Goal: Task Accomplishment & Management: Use online tool/utility

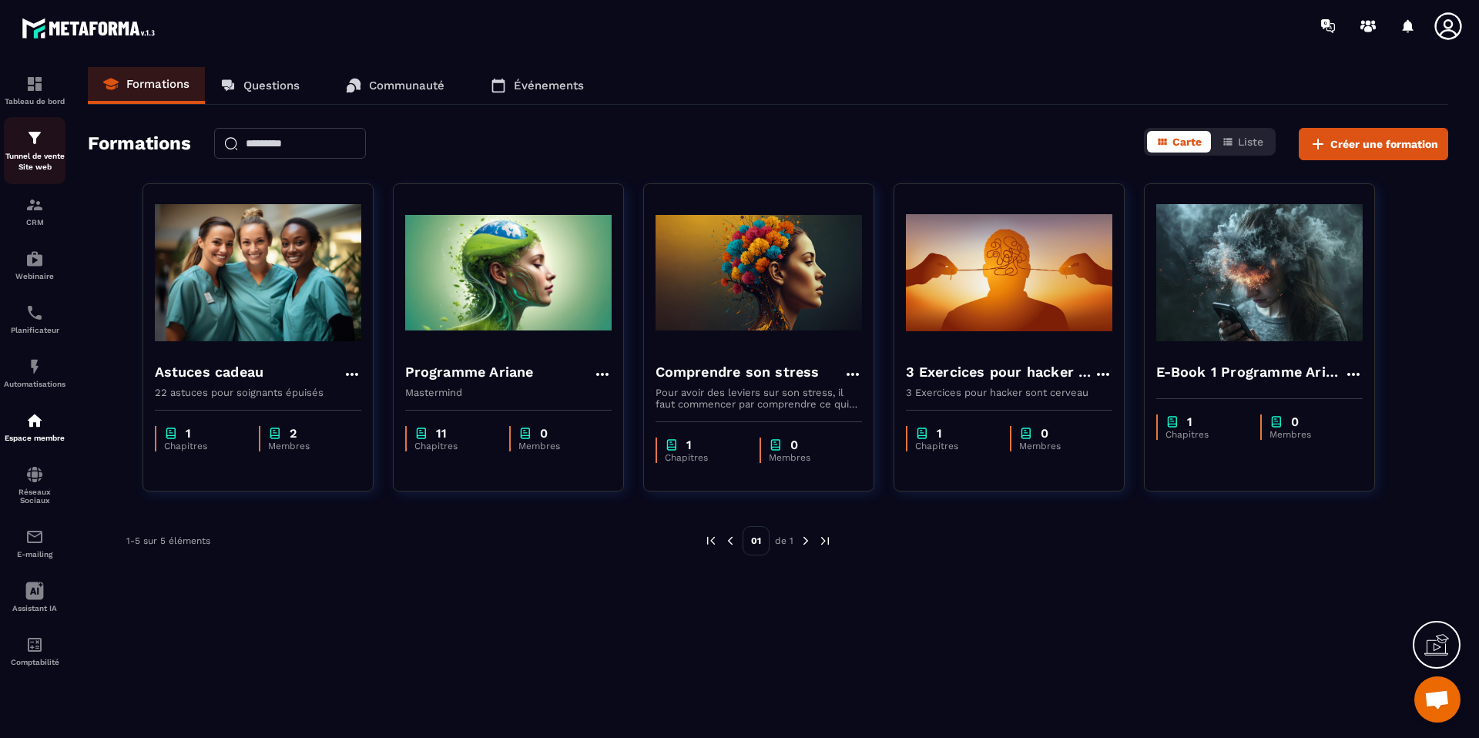
click at [49, 162] on p "Tunnel de vente Site web" at bounding box center [35, 162] width 62 height 22
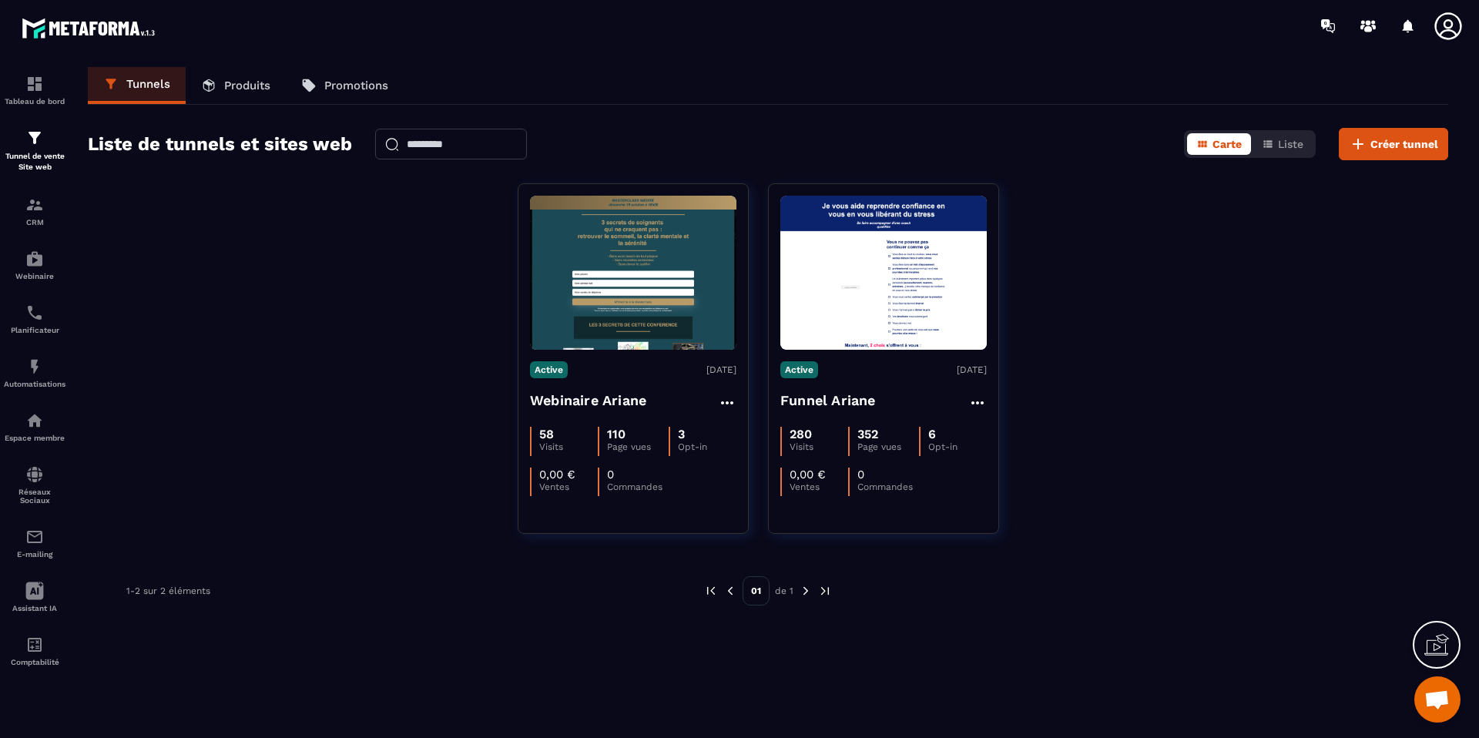
click at [260, 82] on p "Produits" at bounding box center [247, 86] width 46 height 14
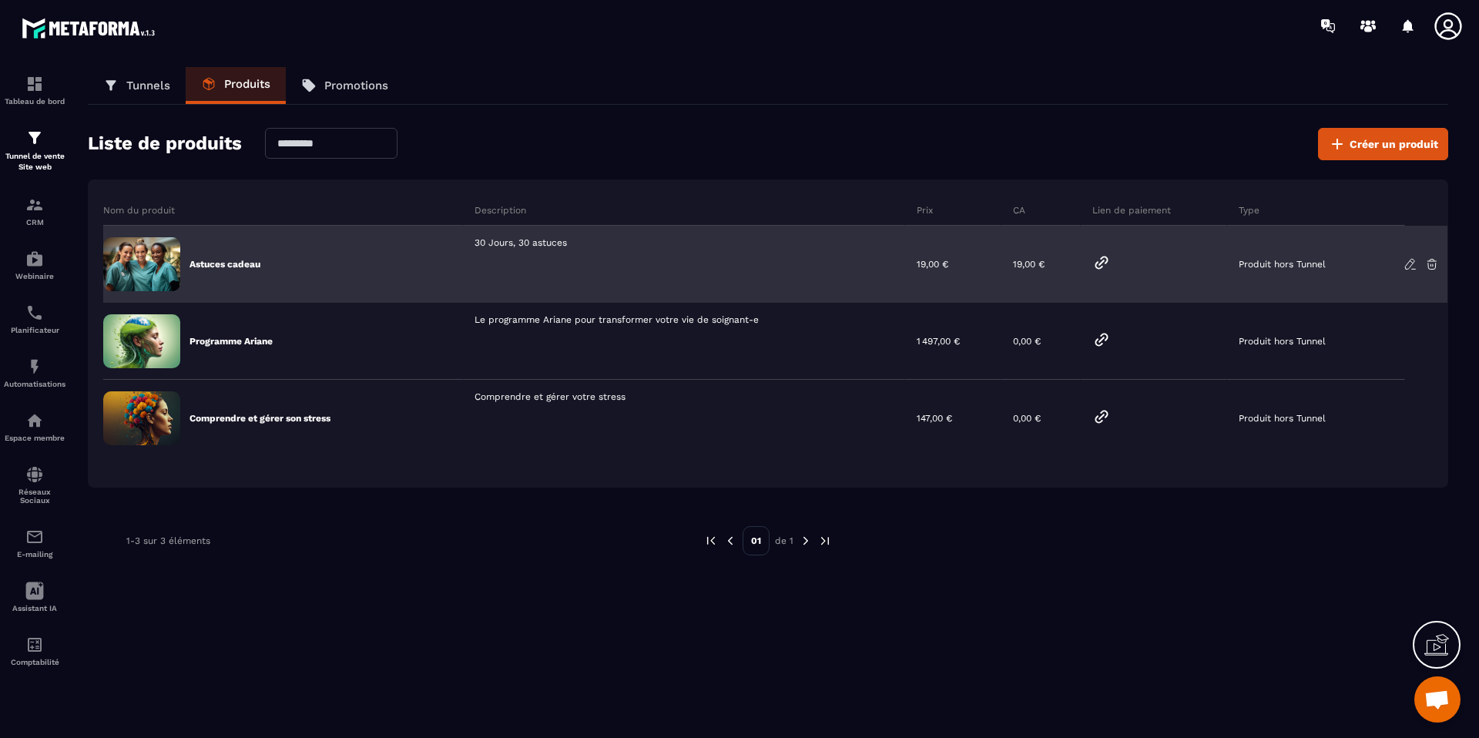
click at [1098, 259] on icon at bounding box center [1101, 262] width 18 height 18
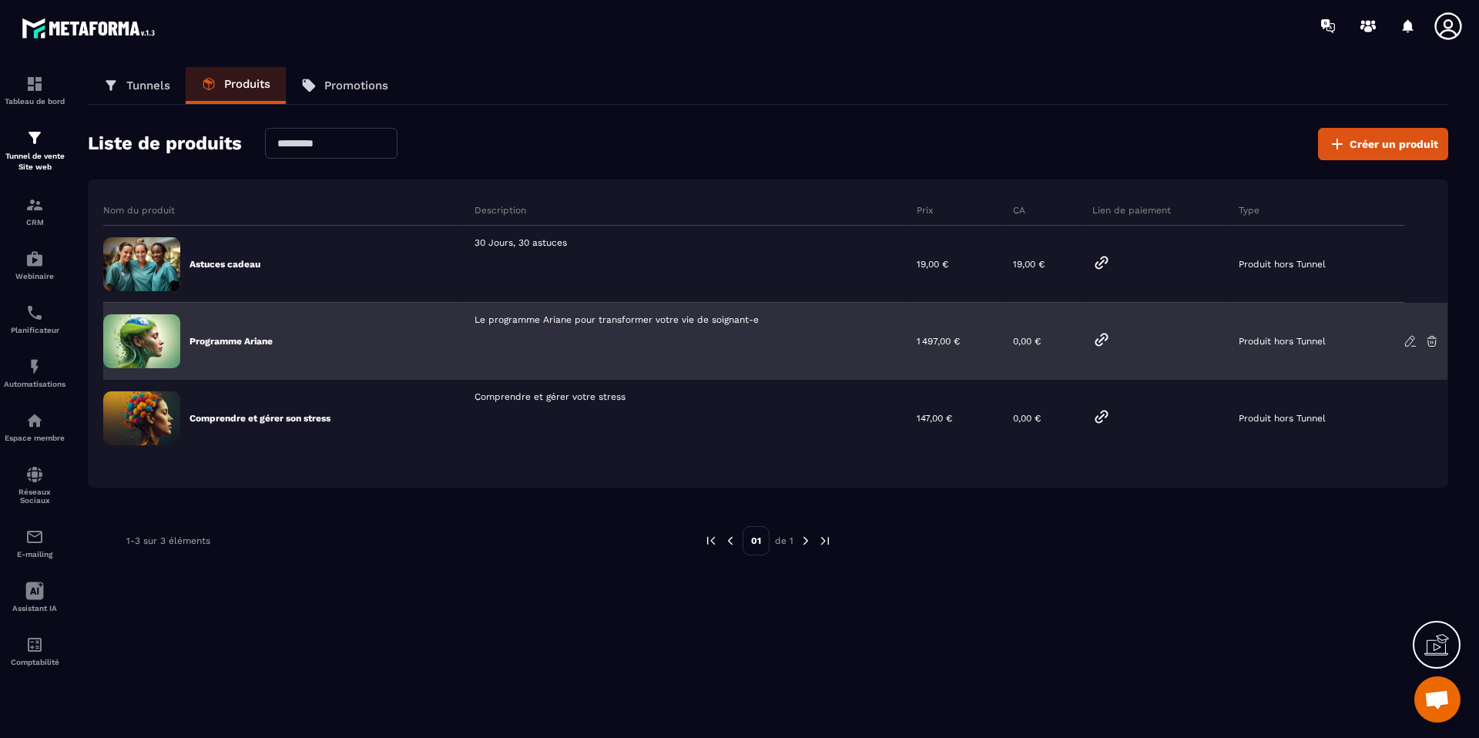
click at [1098, 335] on icon at bounding box center [1101, 340] width 18 height 18
click at [1104, 339] on icon at bounding box center [1101, 340] width 18 height 18
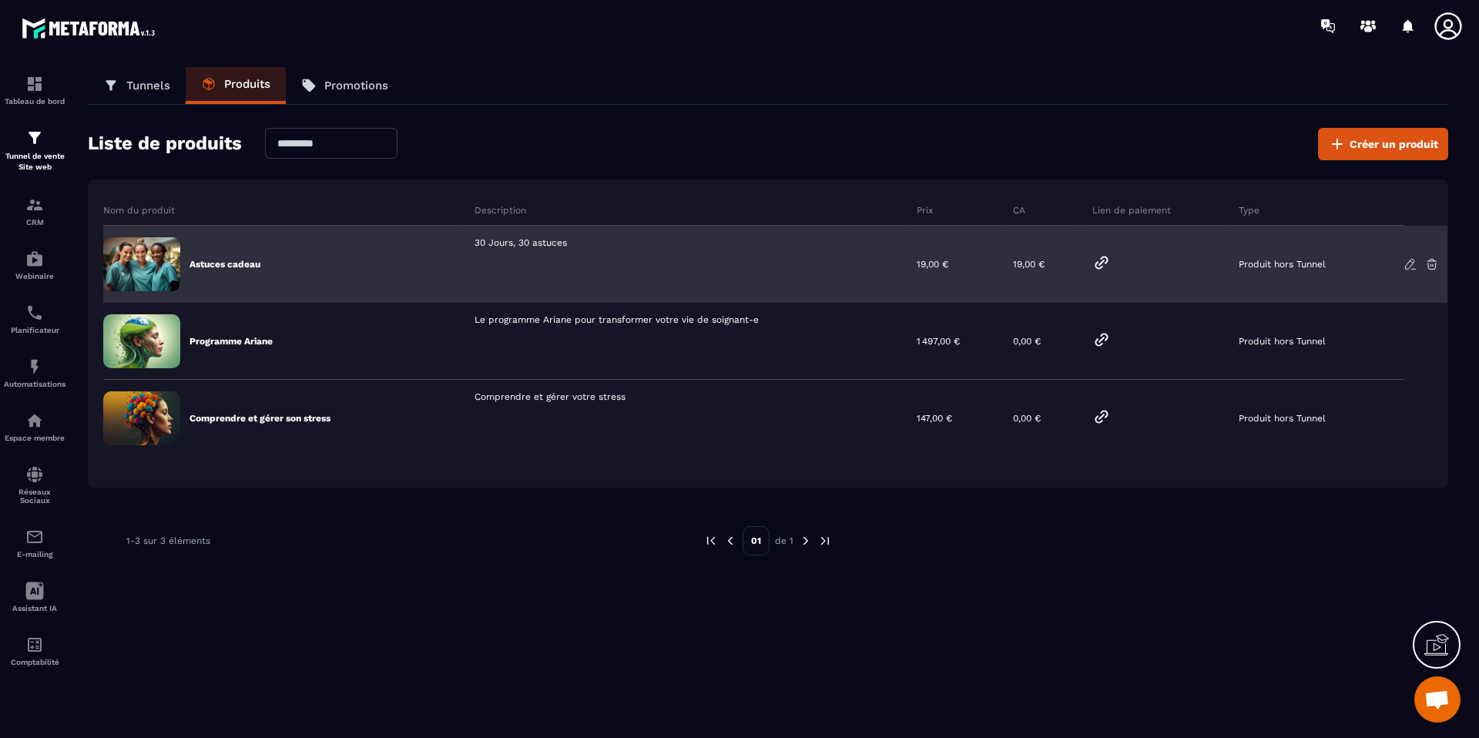
click at [1103, 258] on icon at bounding box center [1101, 262] width 18 height 18
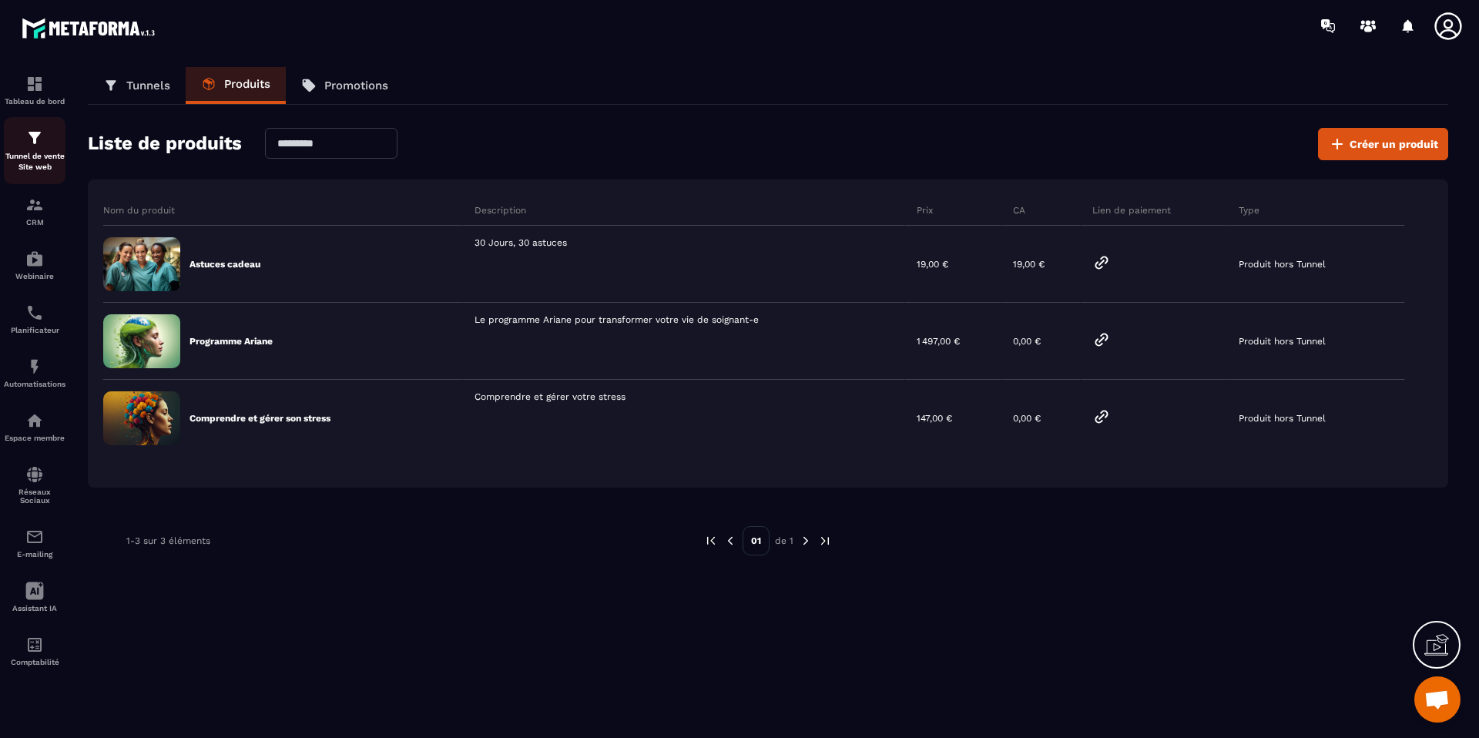
click at [36, 151] on p "Tunnel de vente Site web" at bounding box center [35, 162] width 62 height 22
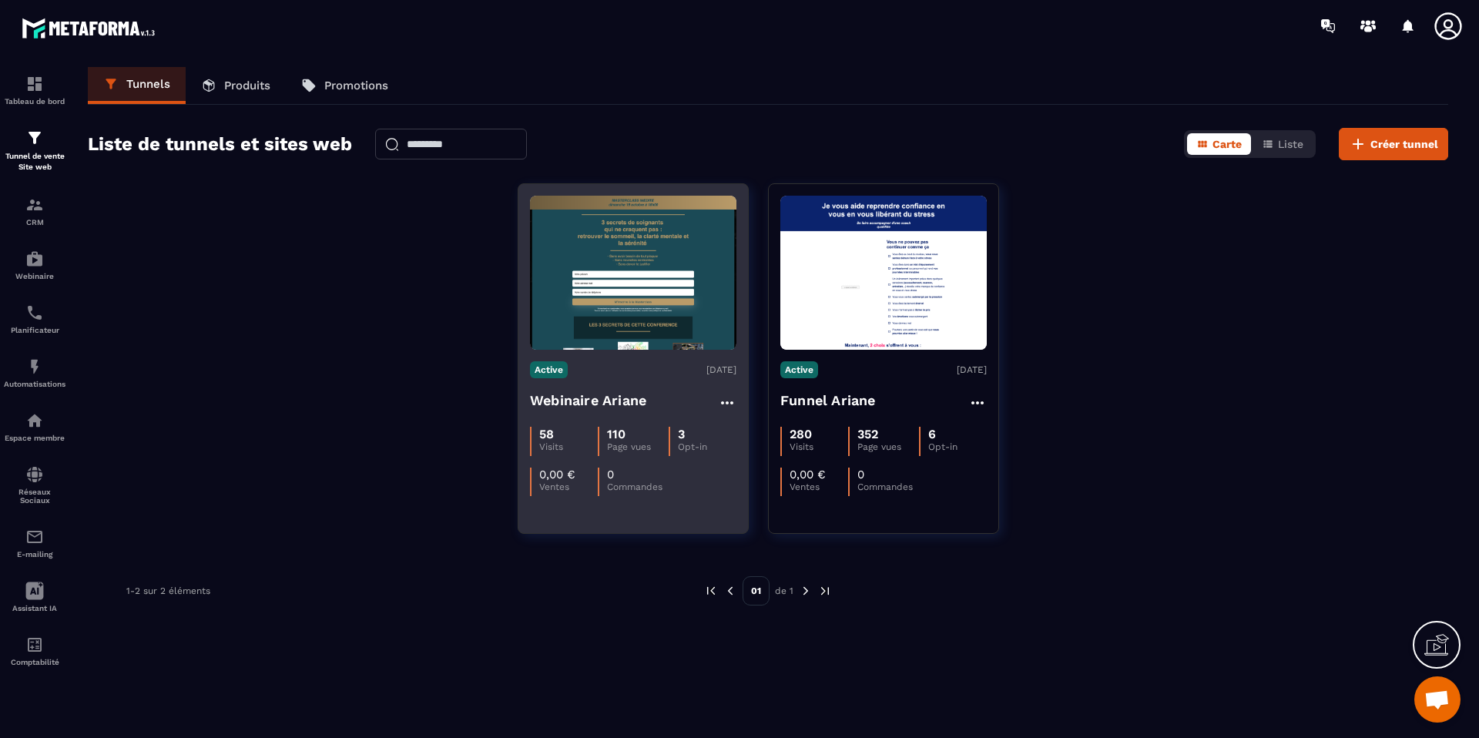
click at [606, 410] on h4 "Webinaire Ariane" at bounding box center [588, 401] width 116 height 22
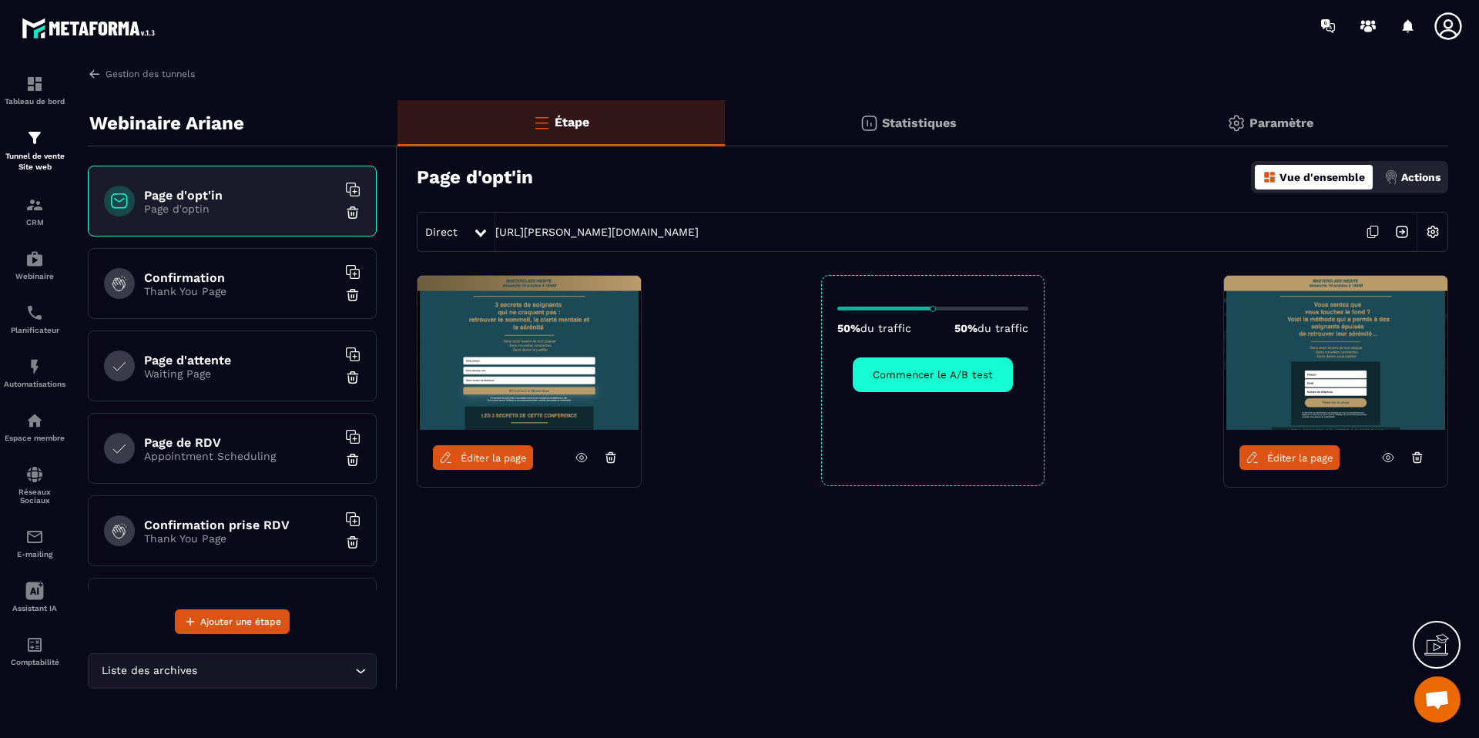
click at [518, 458] on span "Éditer la page" at bounding box center [494, 458] width 66 height 12
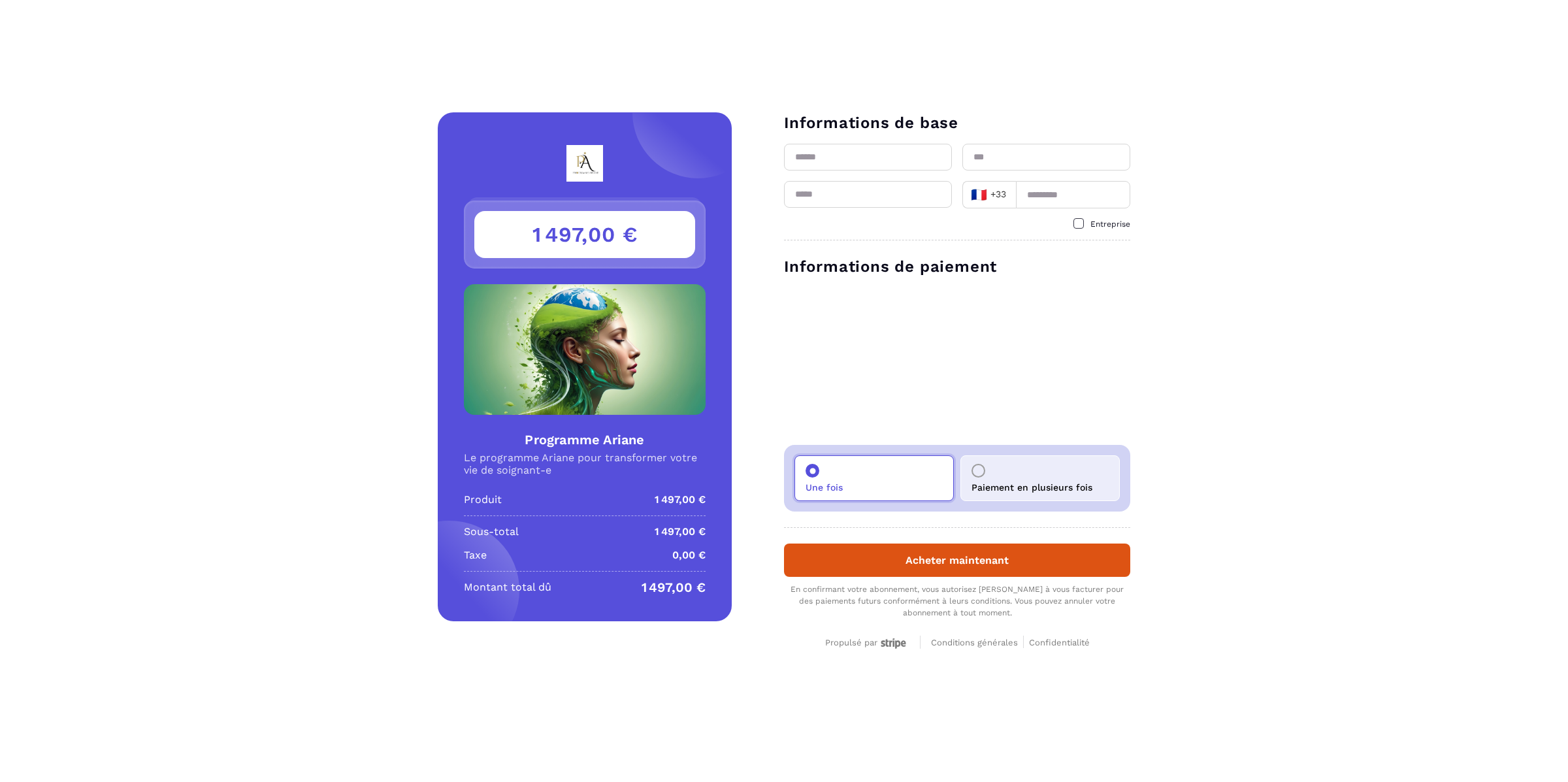
click at [1014, 488] on p "Paiement en plusieurs fois" at bounding box center [1032, 488] width 121 height 10
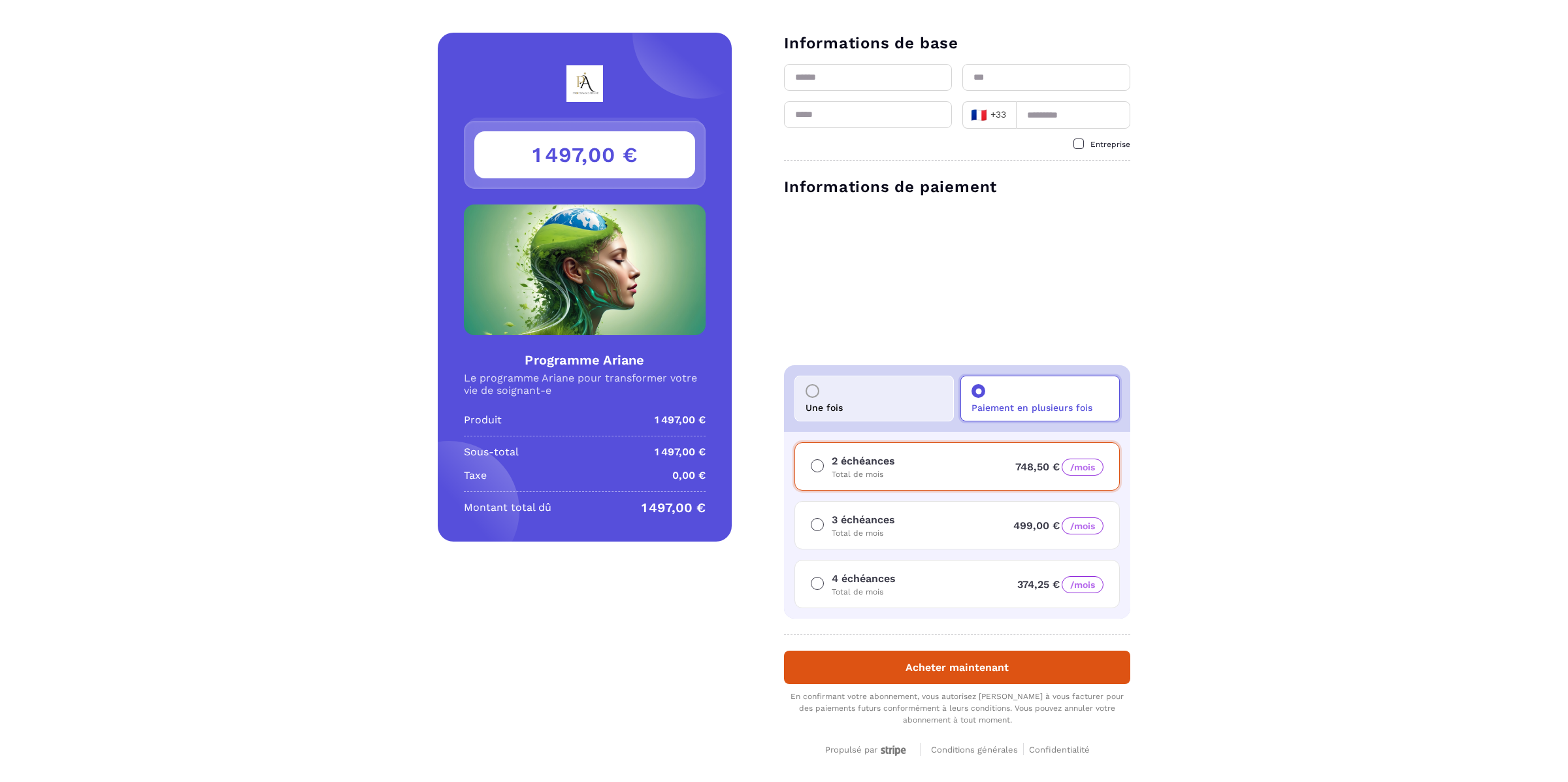
click at [909, 405] on div "Une fois" at bounding box center [874, 399] width 159 height 46
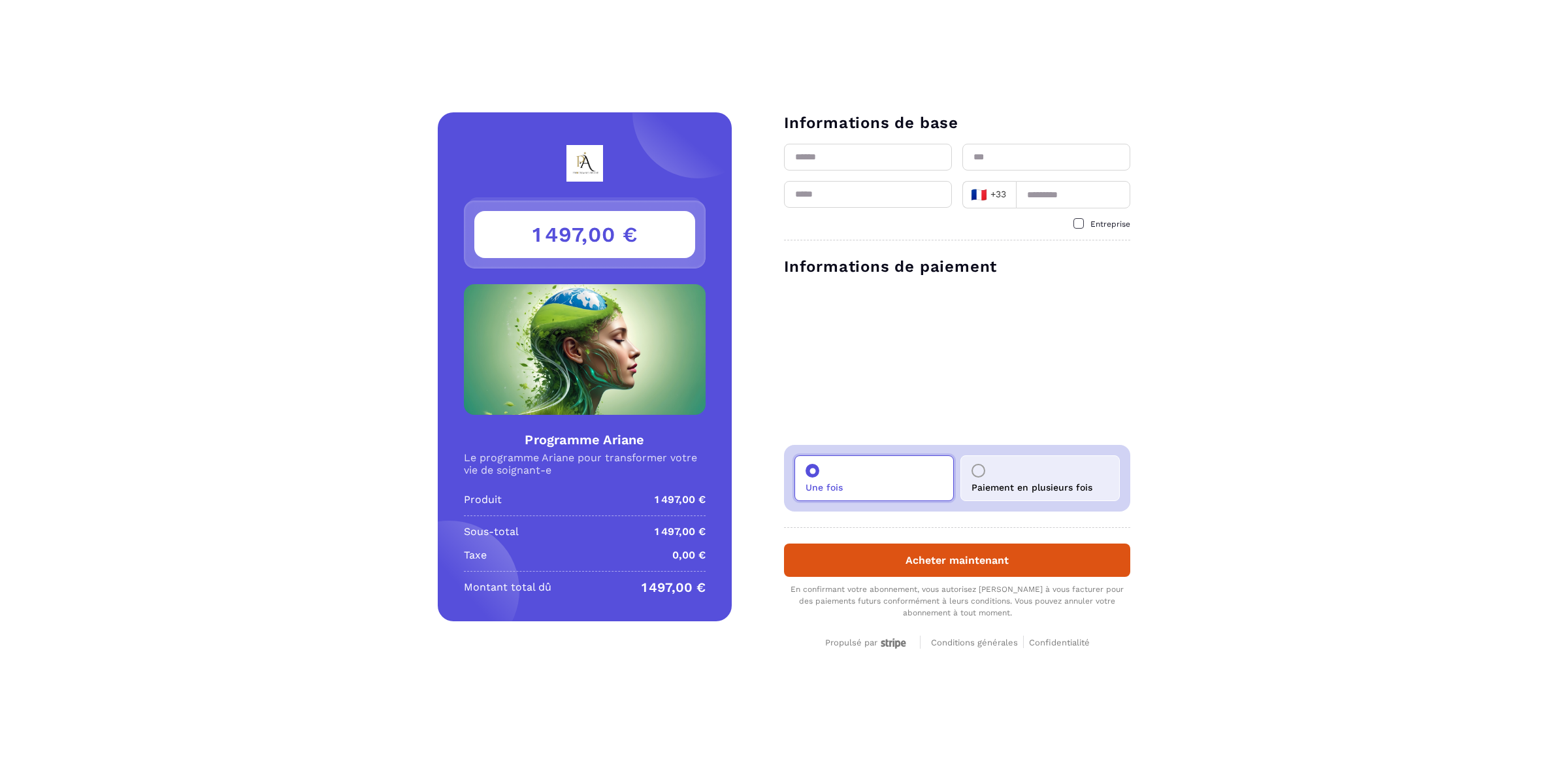
click at [1024, 471] on div "Paiement en plusieurs fois" at bounding box center [1040, 478] width 159 height 46
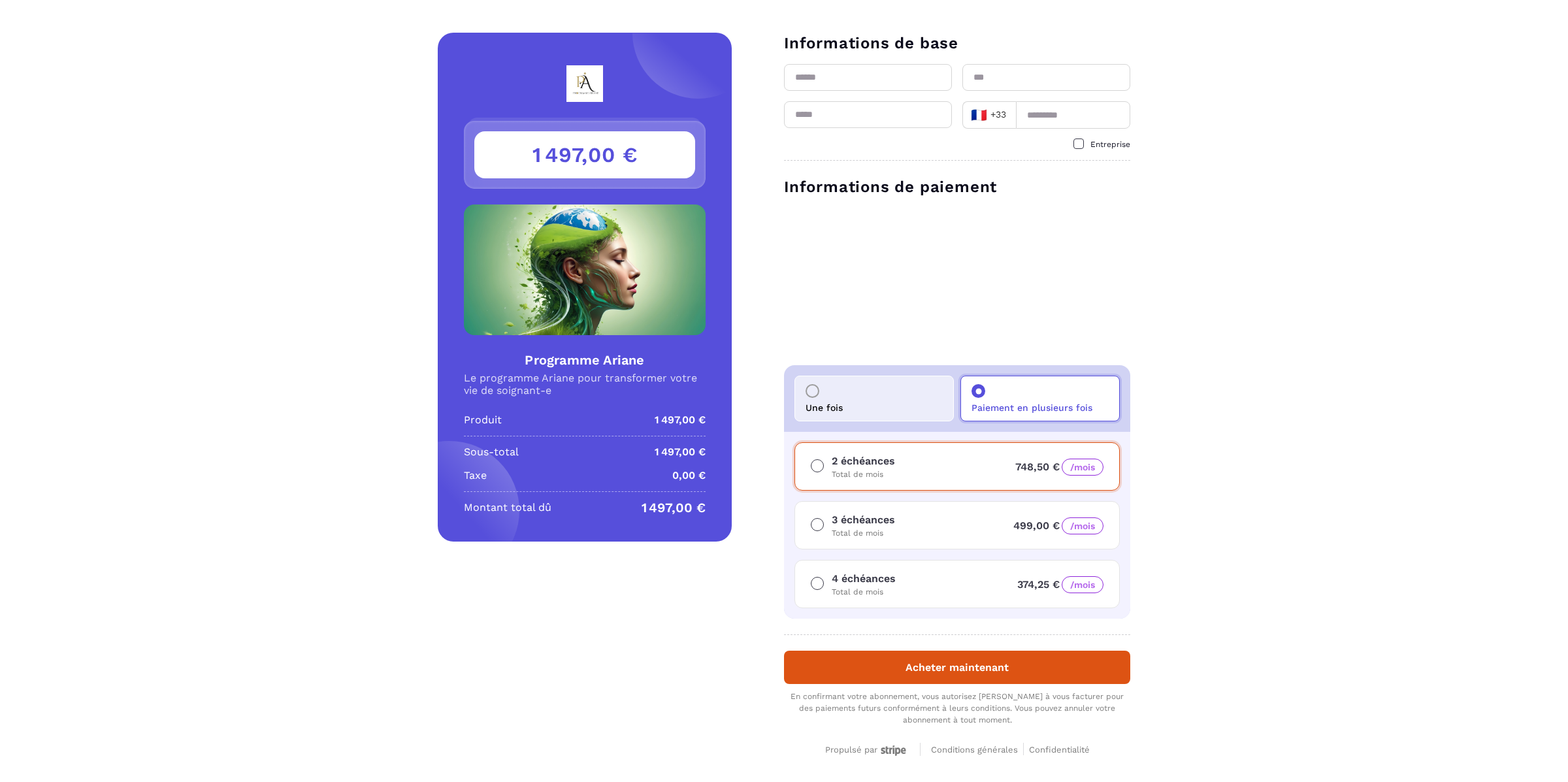
click at [924, 520] on div "3 échéances Total de mois 499,00 € /mois" at bounding box center [957, 525] width 326 height 48
click at [965, 590] on div "4 échéances Total de mois 374,25 € /mois" at bounding box center [957, 584] width 326 height 48
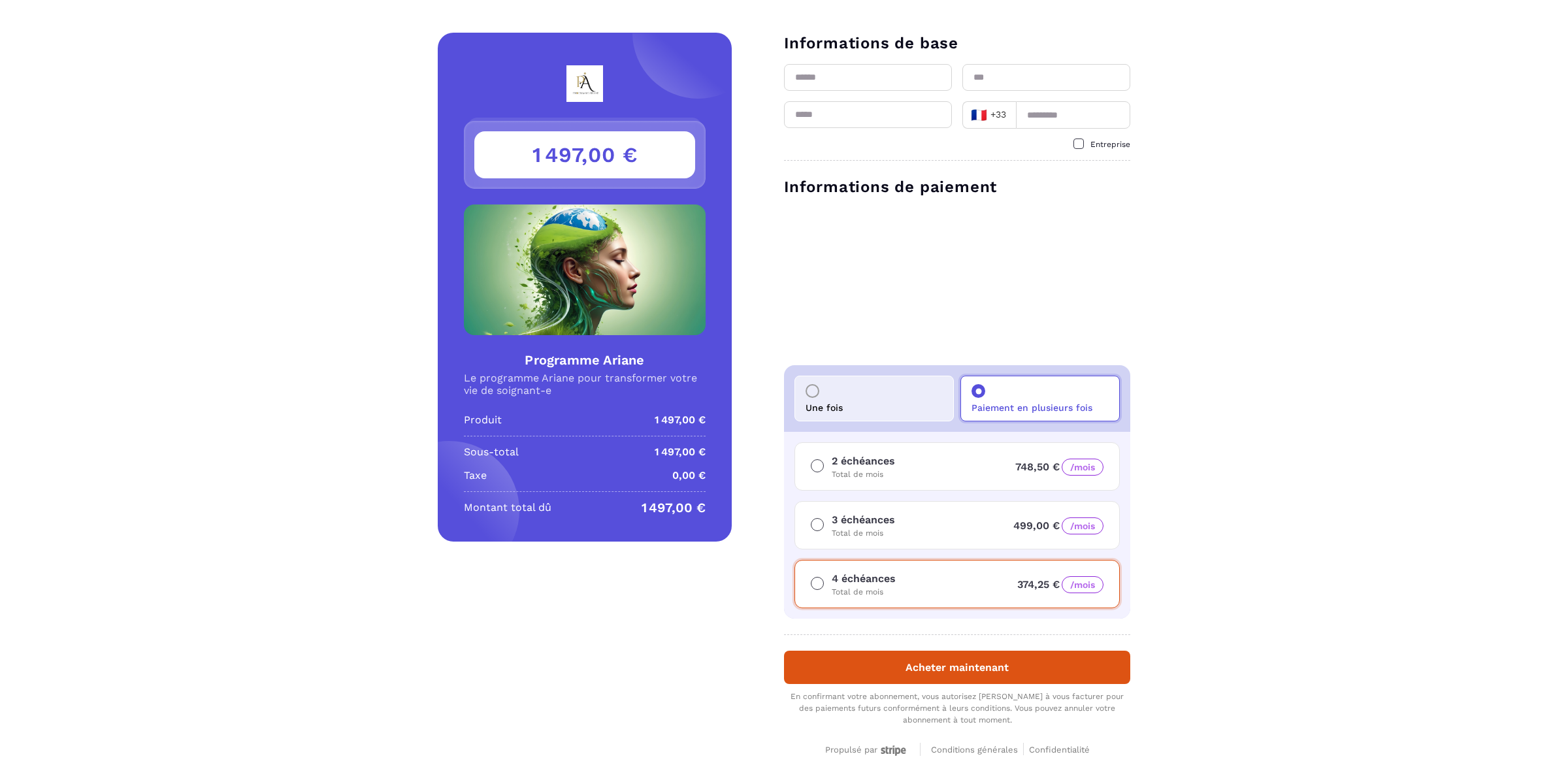
click at [974, 471] on div "2 échéances Total de mois 748,50 € /mois" at bounding box center [957, 466] width 326 height 48
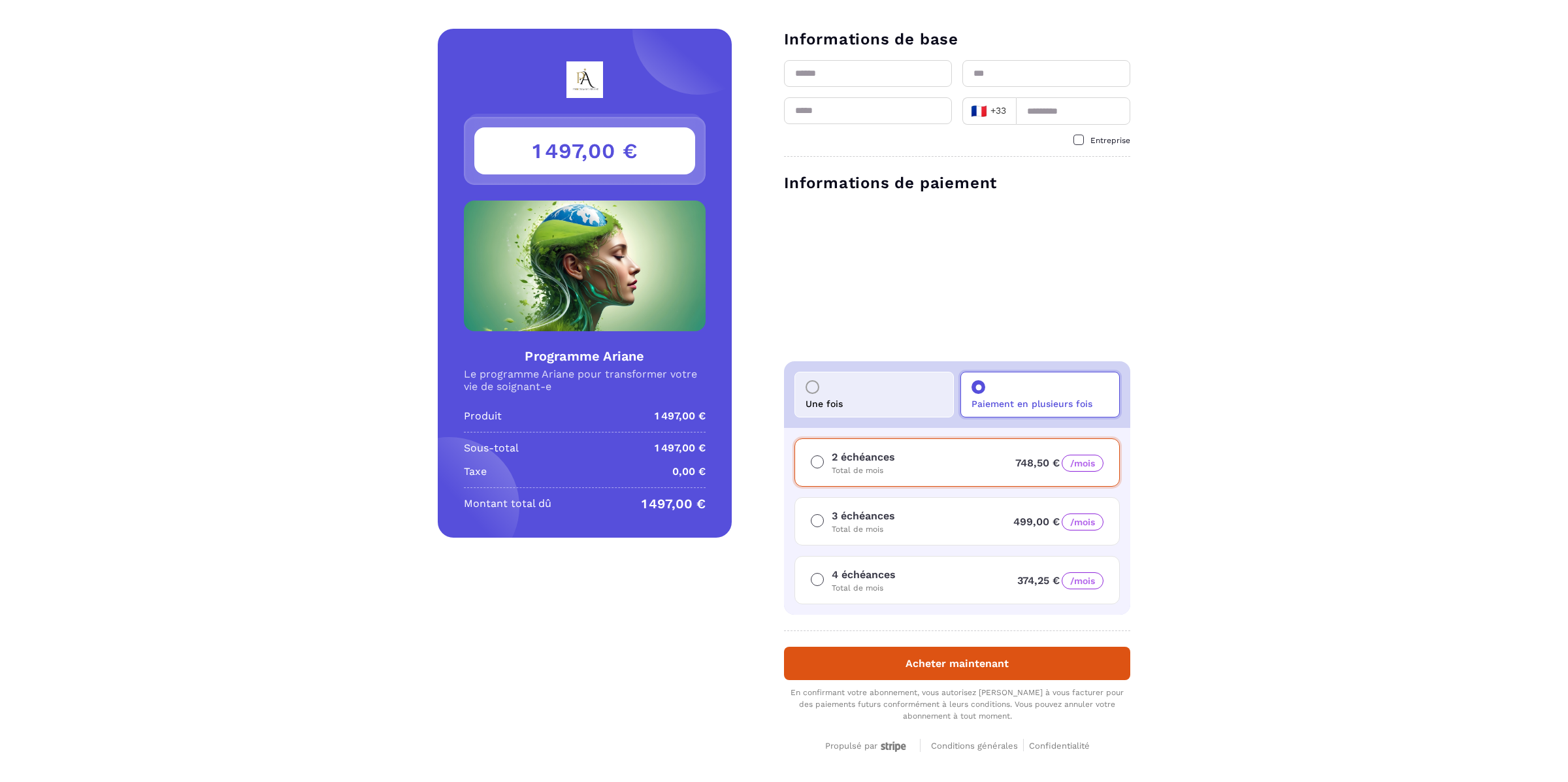
scroll to position [2, 0]
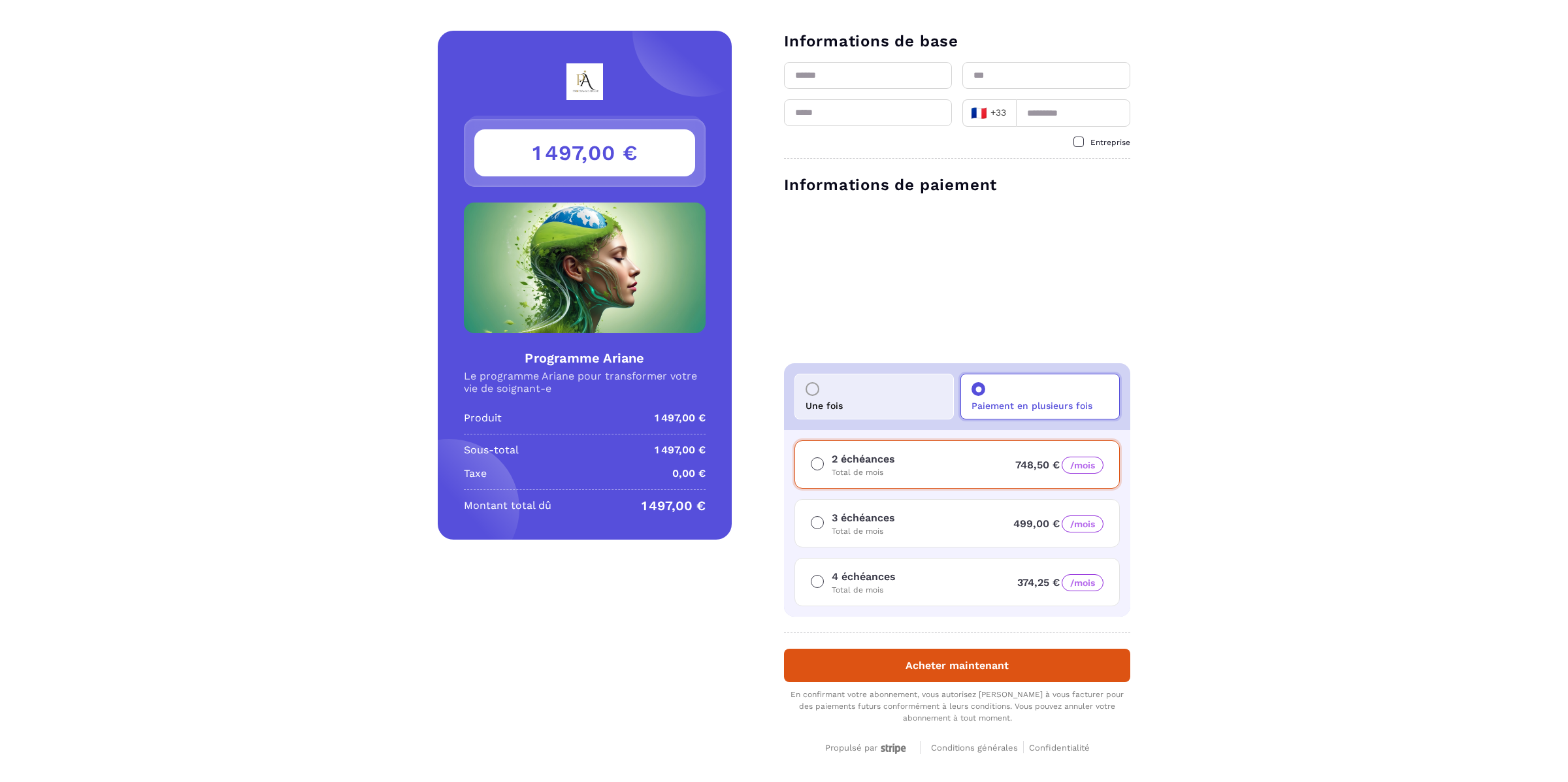
click at [884, 392] on div "Une fois" at bounding box center [874, 397] width 159 height 46
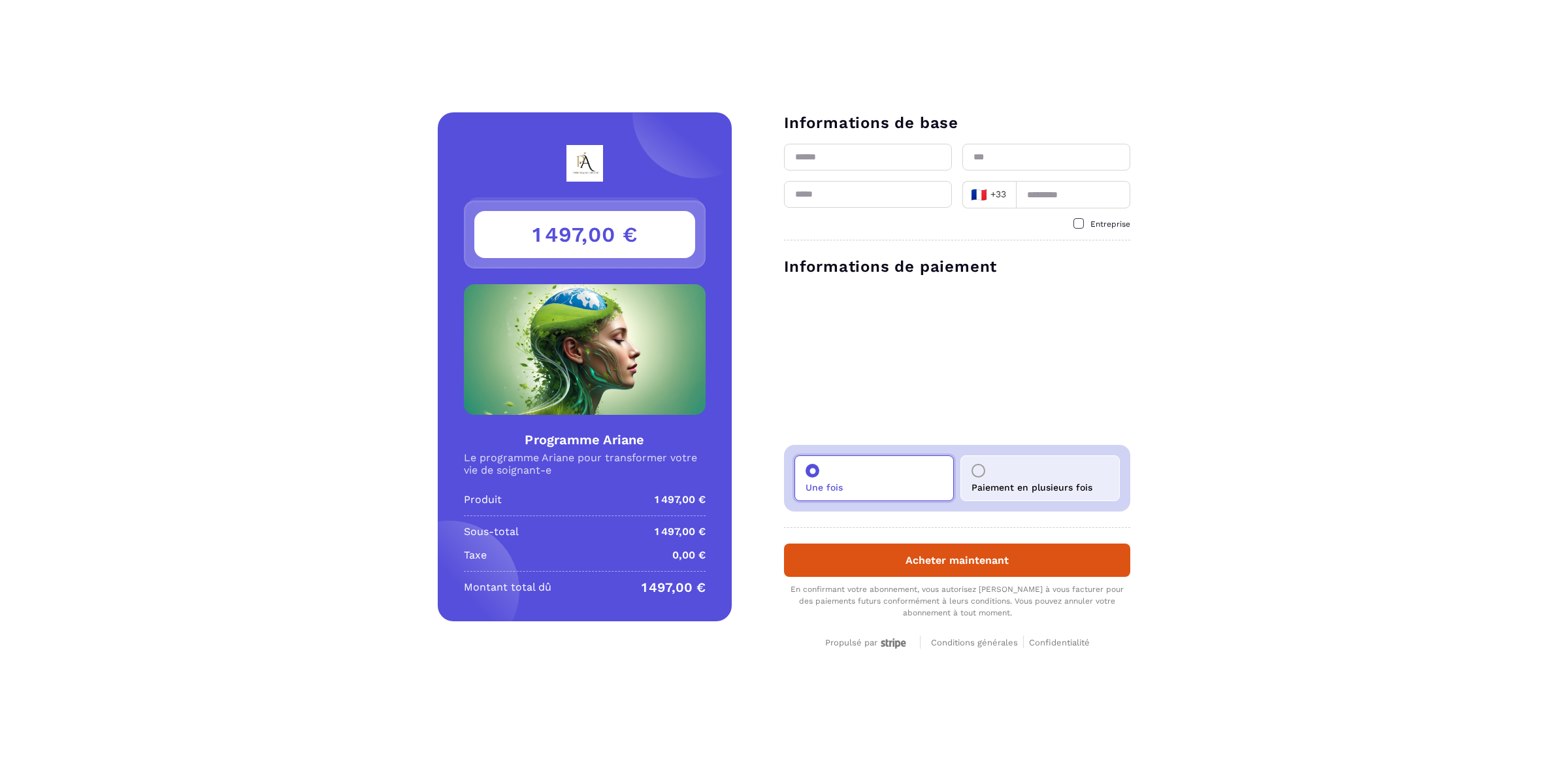
click at [1014, 468] on div "Paiement en plusieurs fois" at bounding box center [1040, 478] width 159 height 46
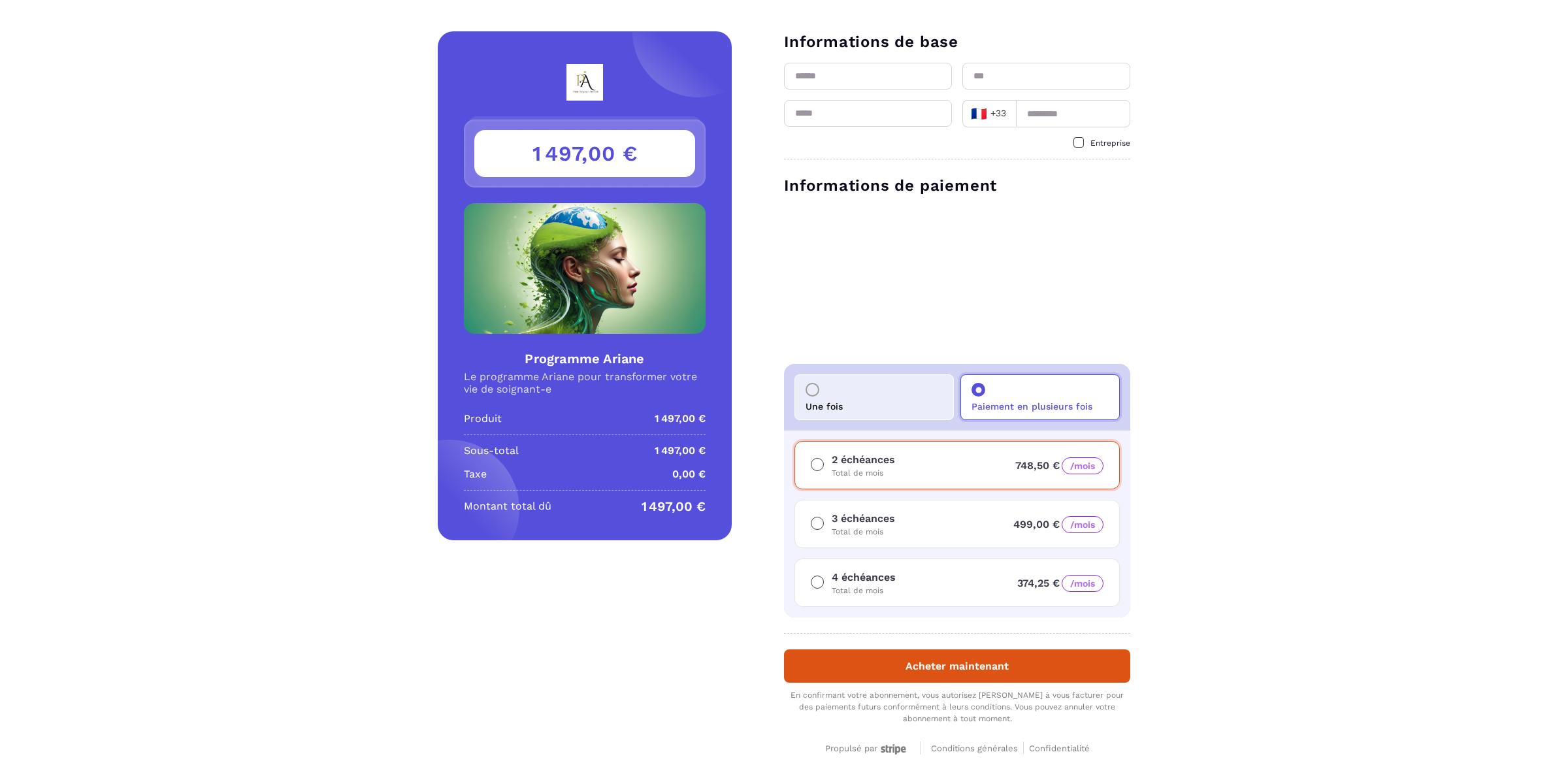
scroll to position [4, 0]
